Goal: Information Seeking & Learning: Check status

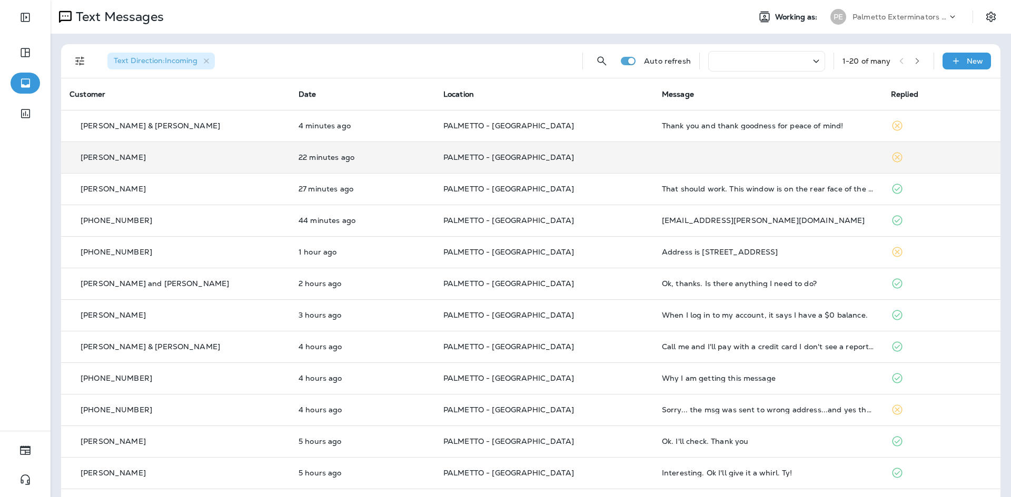
click at [588, 151] on td "PALMETTO - [GEOGRAPHIC_DATA]" at bounding box center [544, 158] width 218 height 32
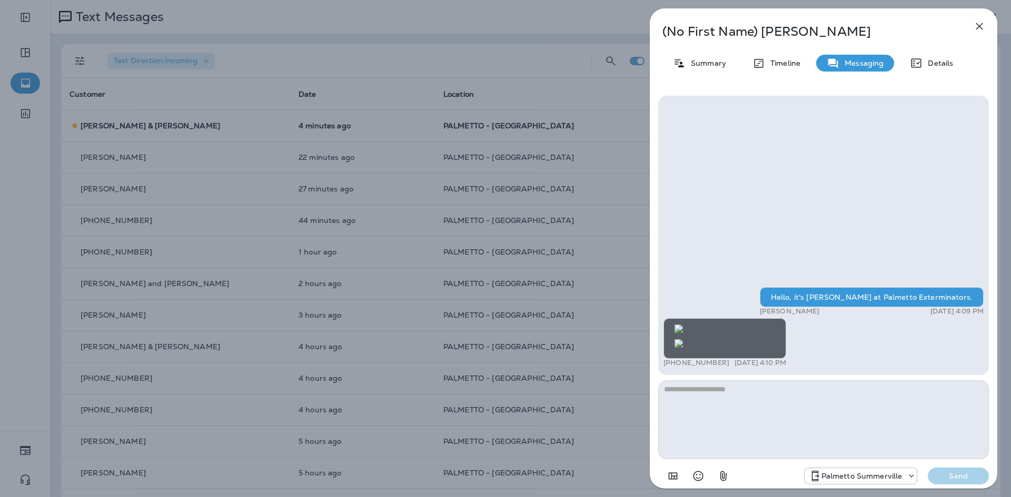
scroll to position [-95, 0]
click at [716, 59] on p "Summary" at bounding box center [705, 63] width 41 height 8
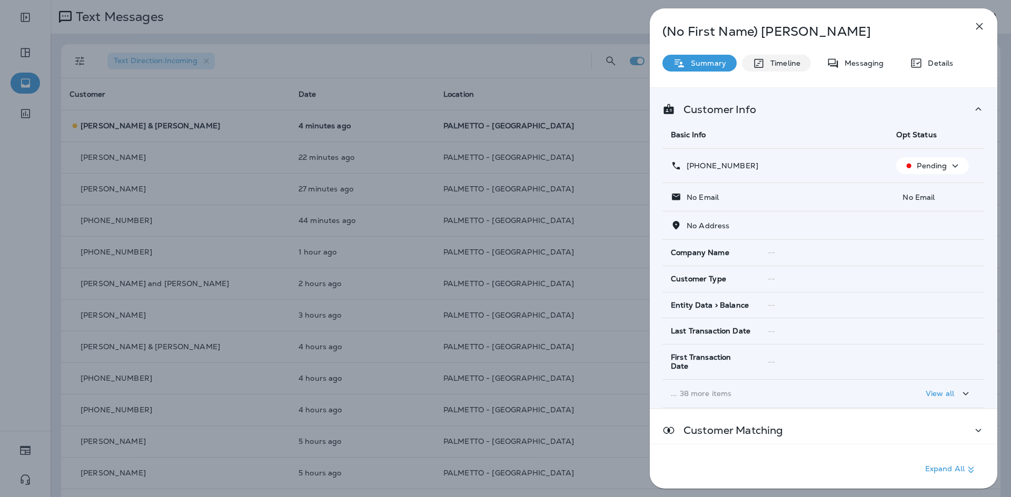
click at [771, 59] on p "Timeline" at bounding box center [782, 63] width 35 height 8
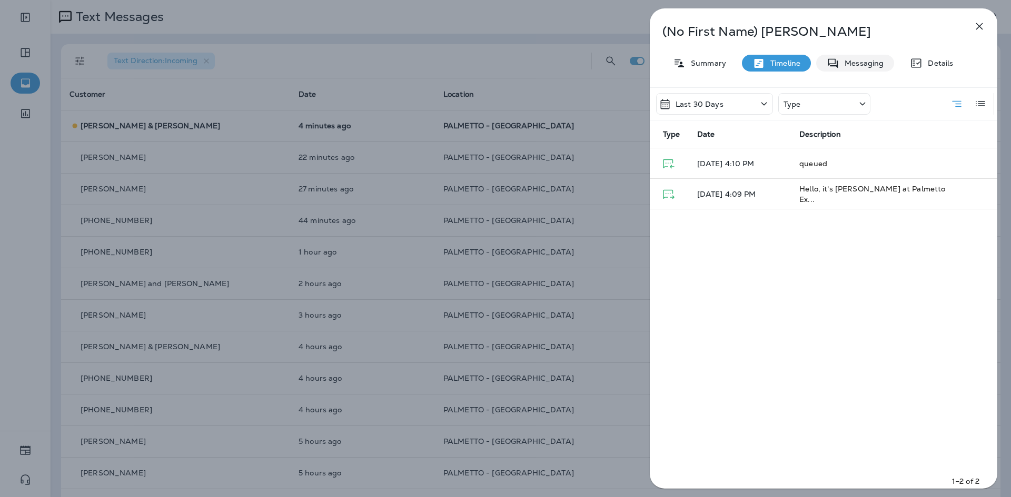
click at [843, 61] on p "Messaging" at bounding box center [861, 63] width 44 height 8
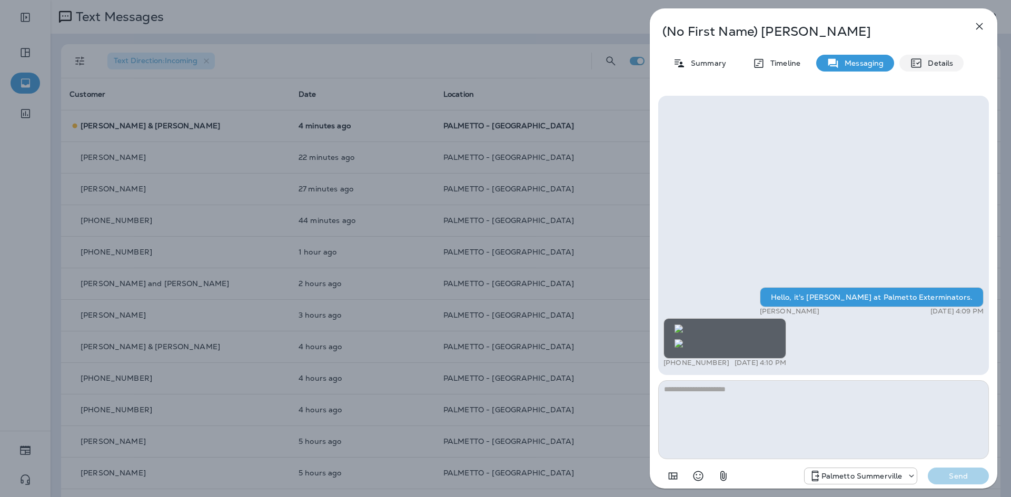
click at [920, 66] on icon at bounding box center [916, 63] width 10 height 9
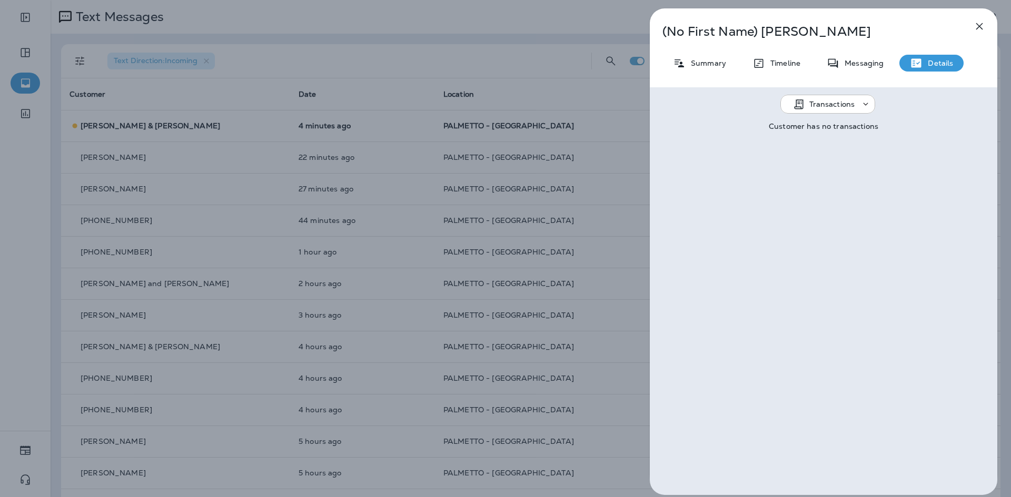
click at [864, 105] on use at bounding box center [865, 104] width 5 height 3
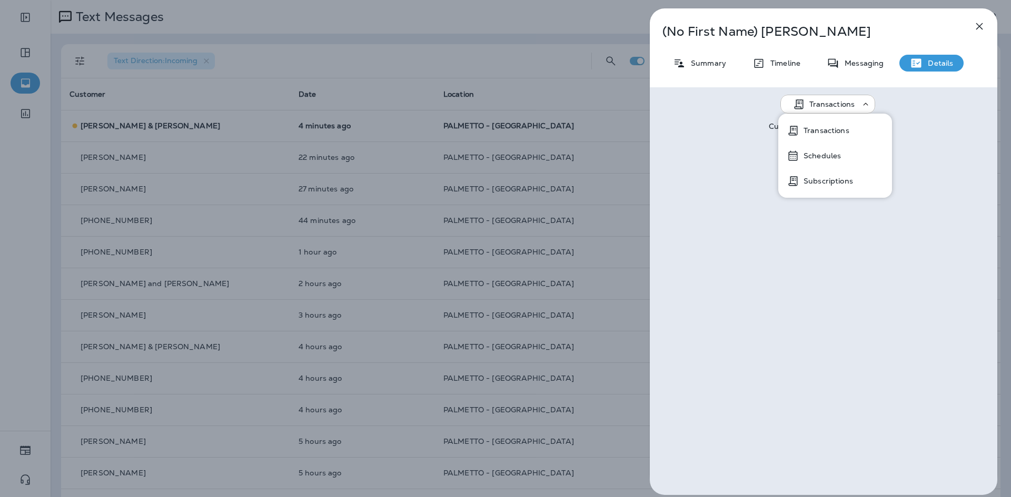
click at [861, 129] on button "Transactions" at bounding box center [835, 130] width 114 height 25
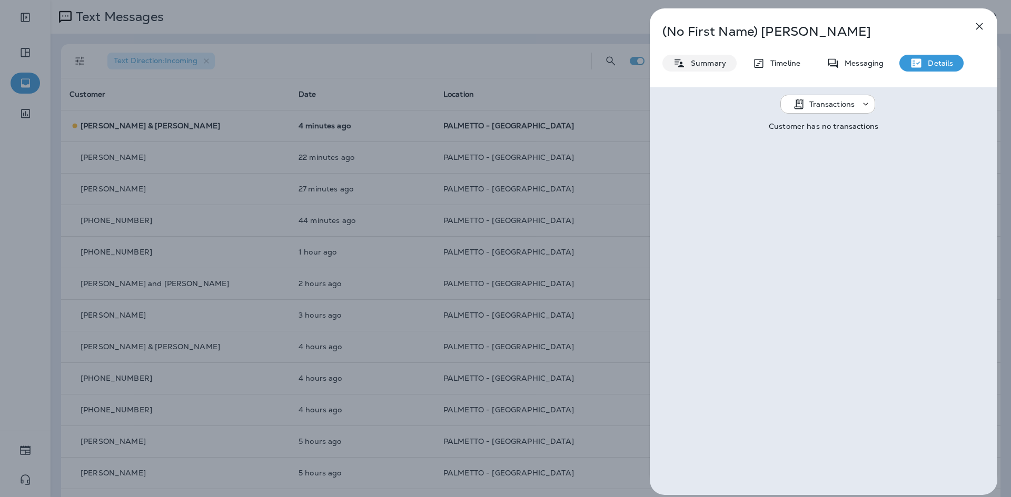
click at [713, 68] on div "Summary" at bounding box center [699, 63] width 74 height 17
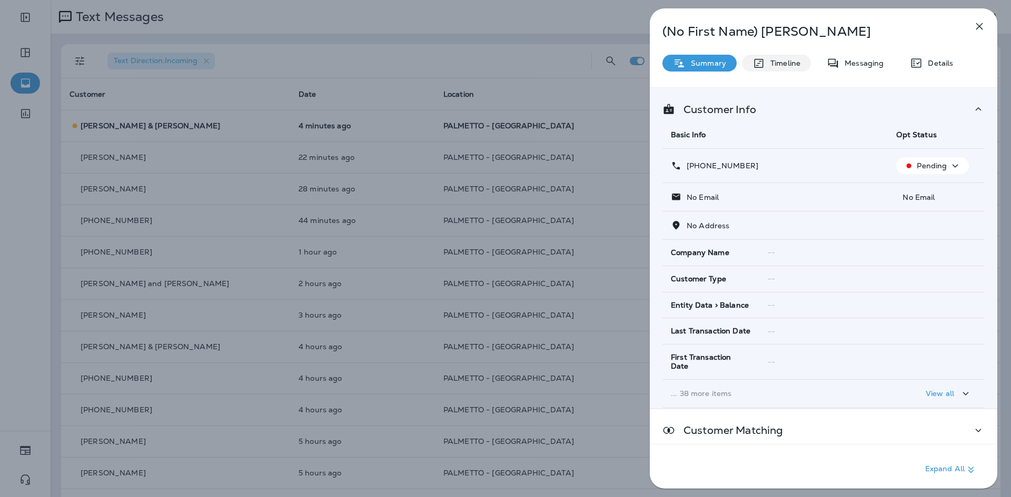
click at [785, 69] on div "Timeline" at bounding box center [776, 63] width 69 height 17
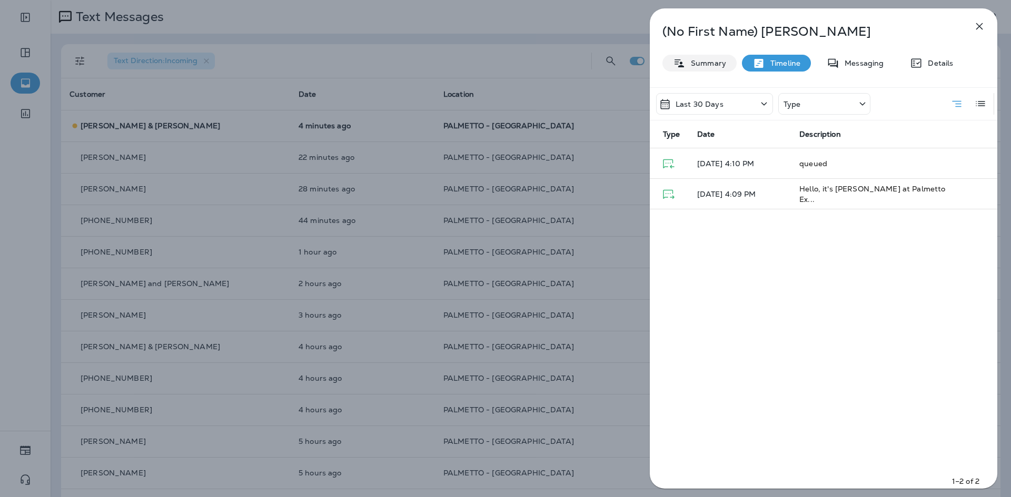
click at [728, 69] on div "Summary" at bounding box center [699, 63] width 74 height 17
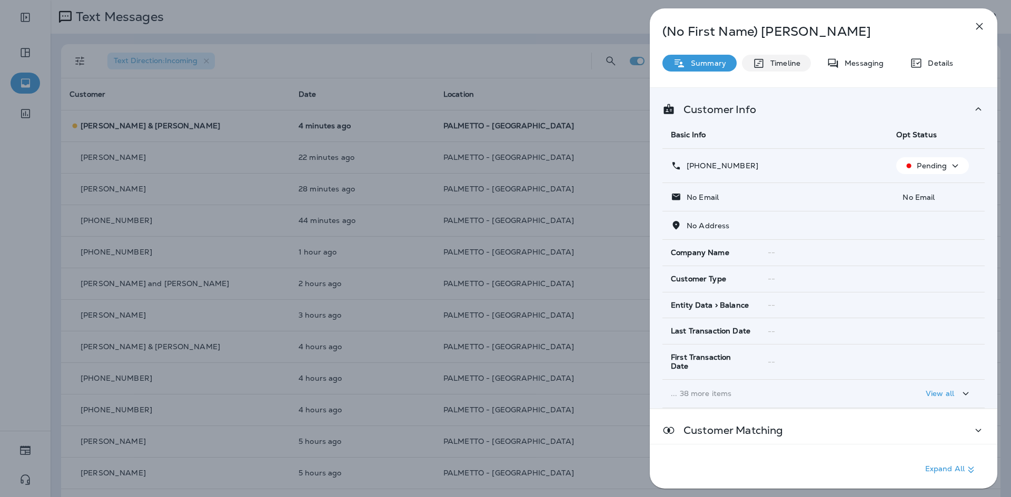
click at [762, 67] on icon at bounding box center [758, 63] width 13 height 13
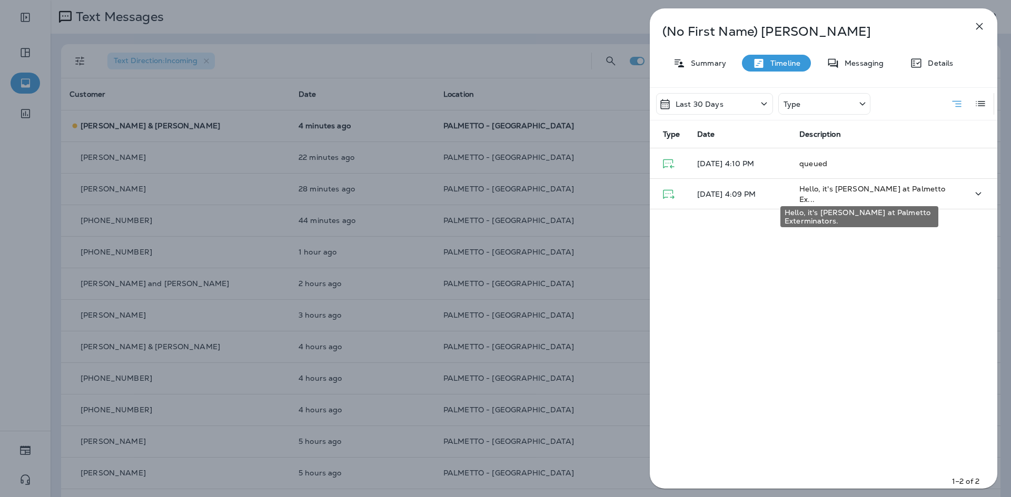
click at [883, 197] on span "Hello, it's [PERSON_NAME] at Palmetto Ex..." at bounding box center [872, 194] width 146 height 20
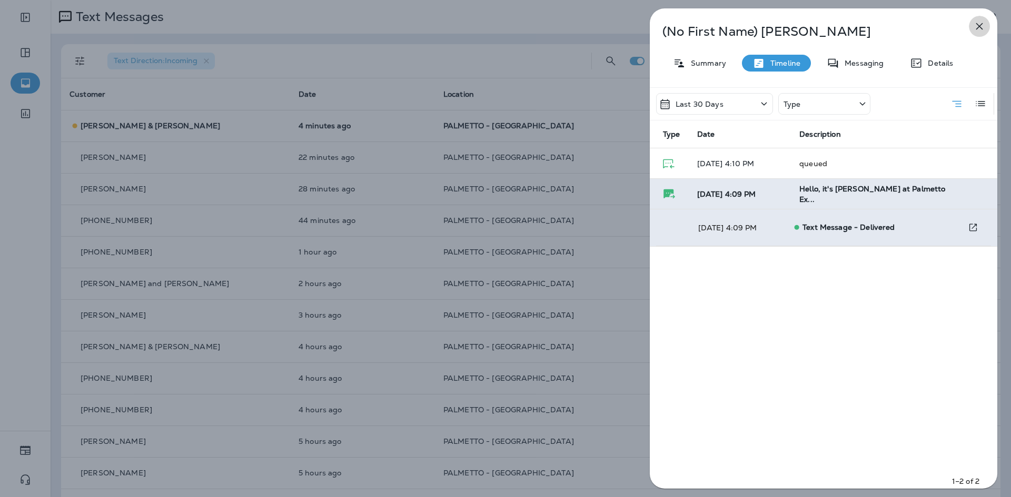
click at [981, 27] on icon "button" at bounding box center [979, 26] width 7 height 7
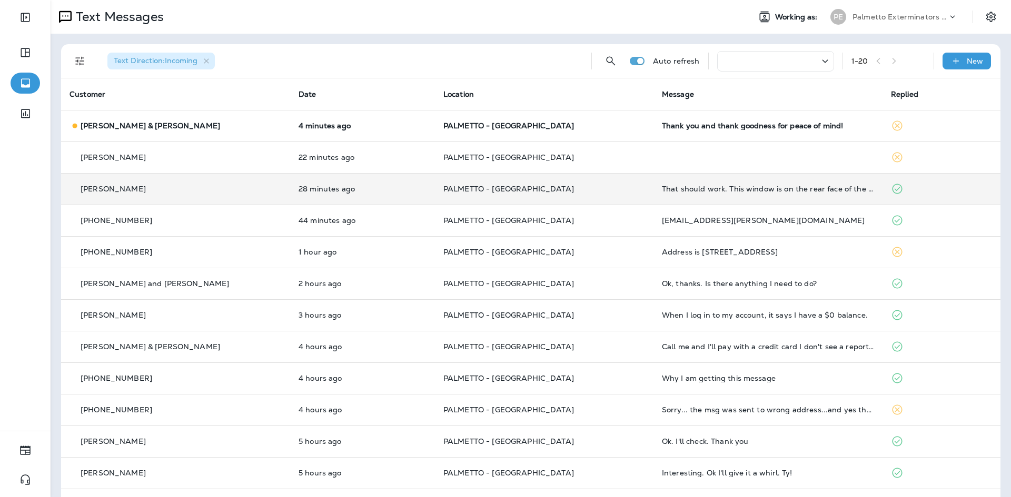
click at [653, 192] on td "That should work. This window is on the rear face of the house, above the kitch…" at bounding box center [767, 189] width 229 height 32
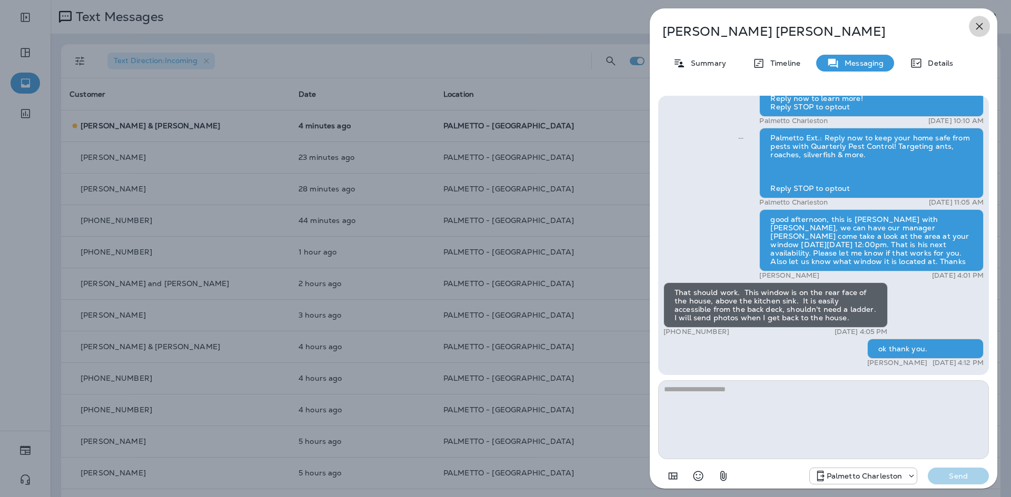
click at [984, 29] on icon "button" at bounding box center [979, 26] width 13 height 13
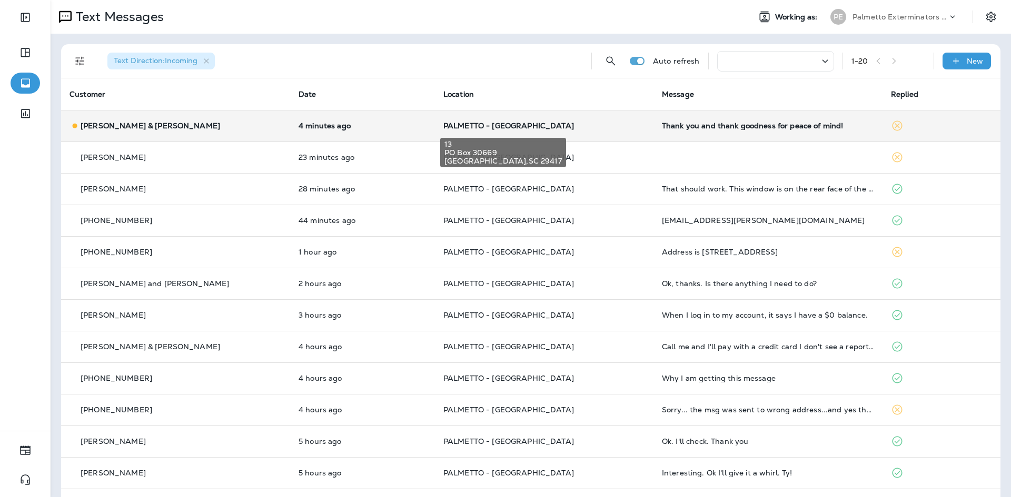
click at [487, 127] on span "PALMETTO - [GEOGRAPHIC_DATA]" at bounding box center [508, 125] width 131 height 9
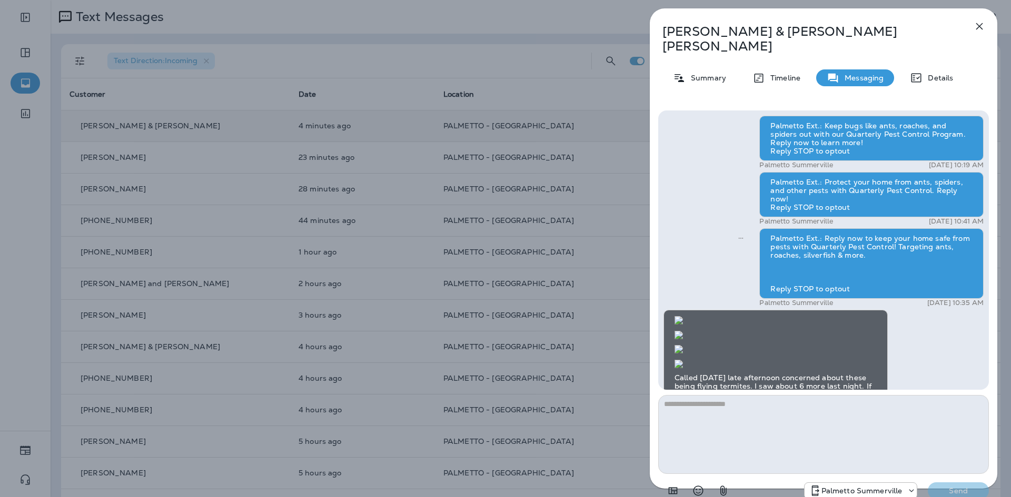
scroll to position [-1132, 0]
click at [980, 24] on icon "button" at bounding box center [979, 26] width 13 height 13
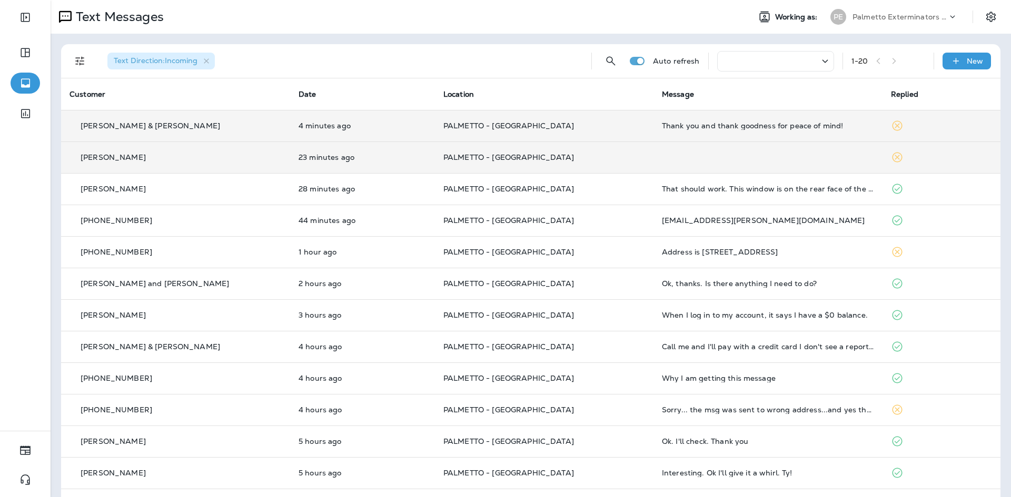
click at [557, 154] on p "PALMETTO - [GEOGRAPHIC_DATA]" at bounding box center [544, 157] width 202 height 8
